Goal: Register for event/course

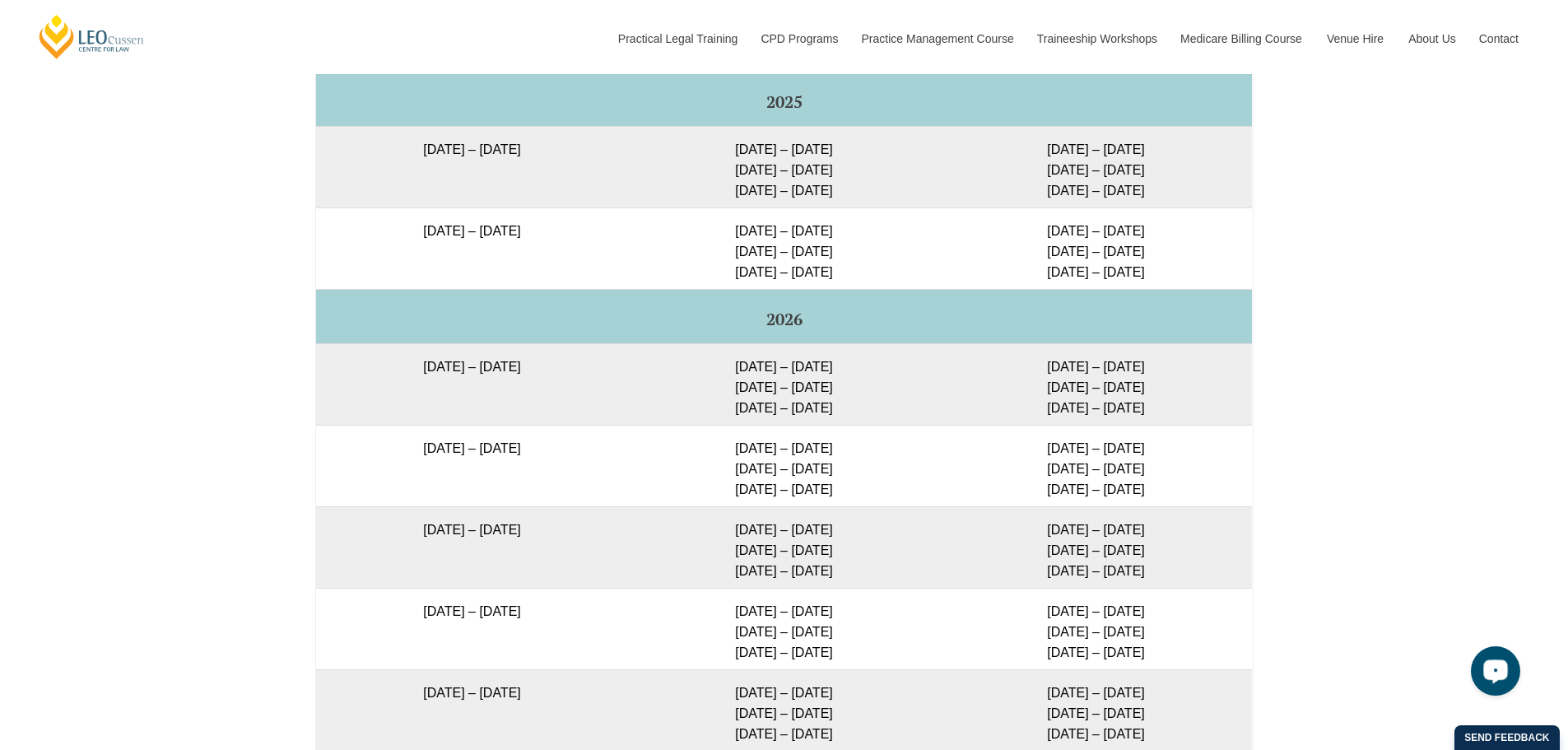
scroll to position [2804, 0]
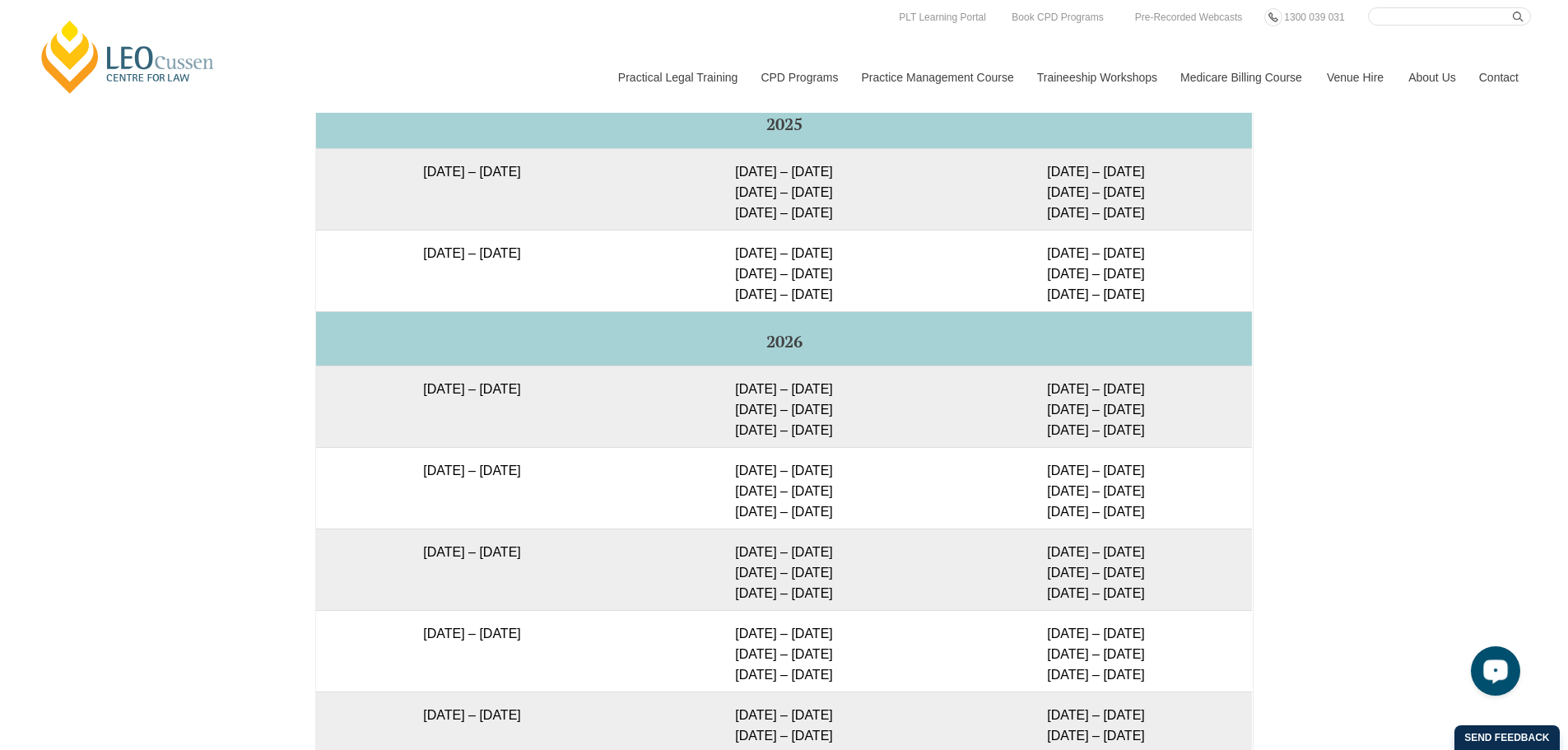
drag, startPoint x: 501, startPoint y: 168, endPoint x: 470, endPoint y: 168, distance: 31.0
click at [470, 168] on td "22 September 2025 – 20 February 2026" at bounding box center [472, 188] width 312 height 81
click at [517, 172] on td "22 September 2025 – 20 February 2026" at bounding box center [472, 188] width 312 height 81
drag, startPoint x: 502, startPoint y: 169, endPoint x: 477, endPoint y: 167, distance: 25.1
click at [477, 167] on td "22 September 2025 – 20 February 2026" at bounding box center [472, 188] width 312 height 81
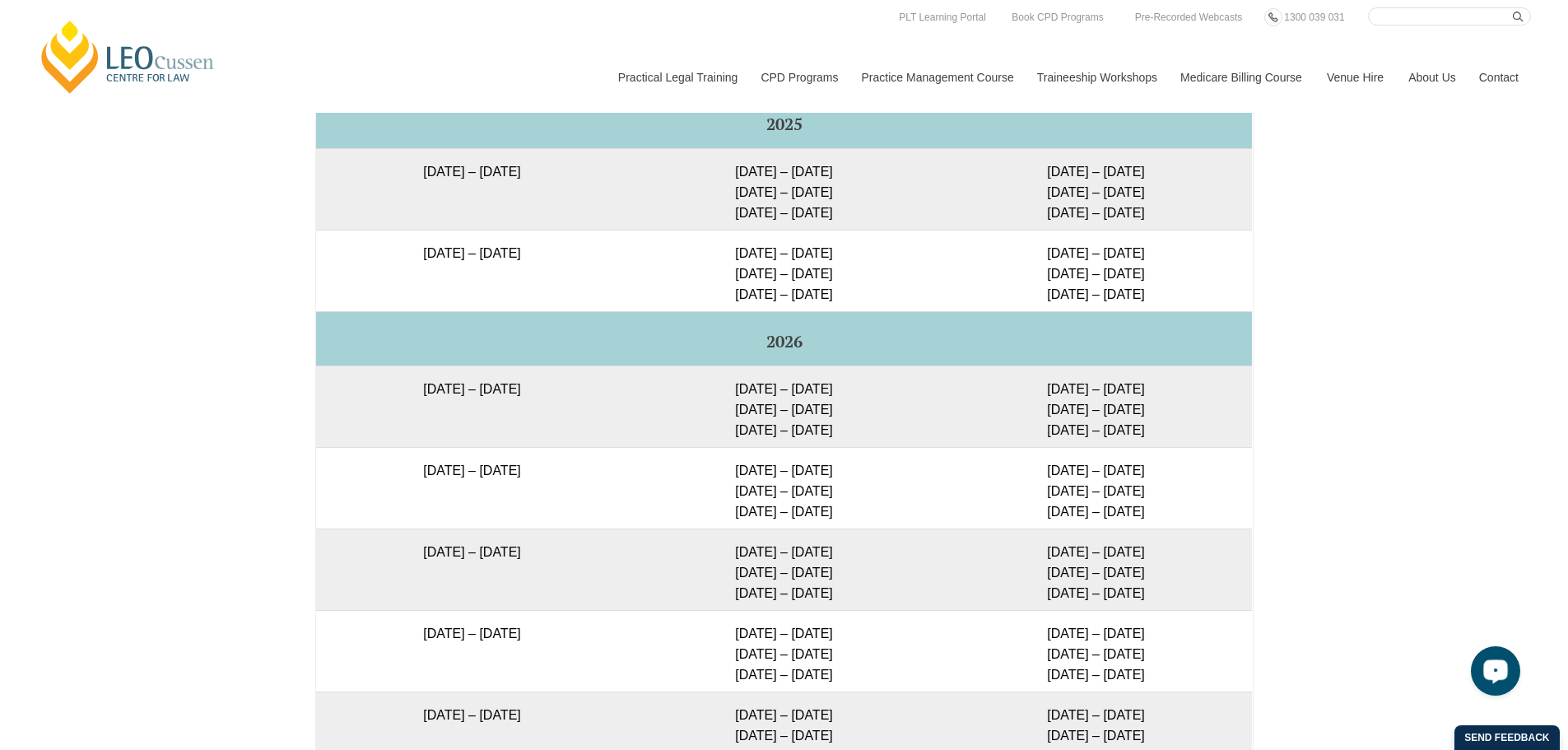
click at [547, 171] on td "22 September 2025 – 20 February 2026" at bounding box center [472, 188] width 312 height 81
click at [1395, 263] on div "Full Time Part Time Full Time Immersive Attendance Dates Program Dates Blended …" at bounding box center [784, 479] width 1568 height 1131
click at [1336, 246] on div "Full Time Part Time Full Time Immersive Attendance Dates Program Dates Blended …" at bounding box center [784, 479] width 1568 height 1131
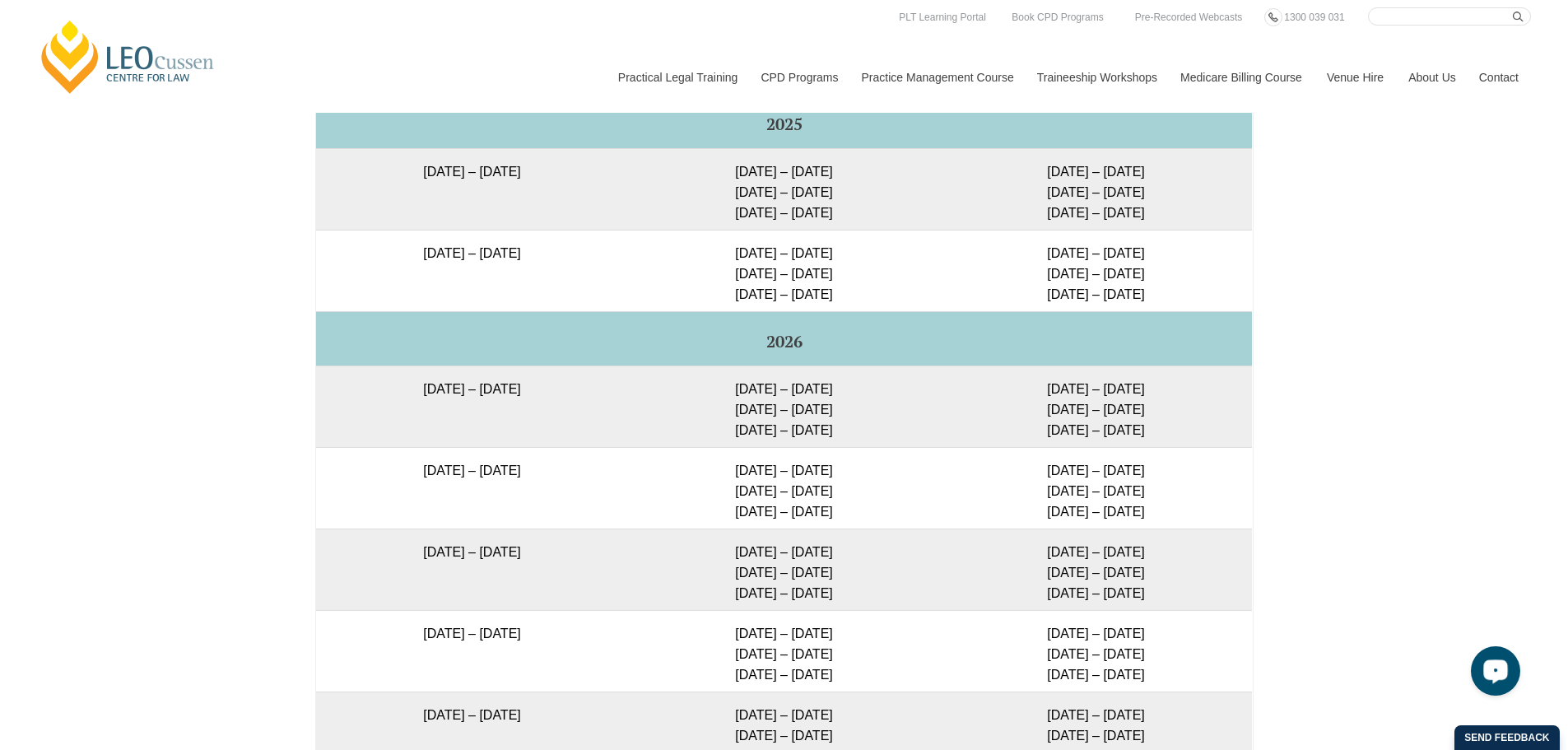
click at [168, 380] on div "Full Time Part Time Full Time Immersive Attendance Dates Program Dates Blended …" at bounding box center [784, 479] width 1568 height 1131
click at [1350, 413] on div "Full Time Part Time Full Time Immersive Attendance Dates Program Dates Blended …" at bounding box center [784, 479] width 1568 height 1131
